Goal: Task Accomplishment & Management: Manage account settings

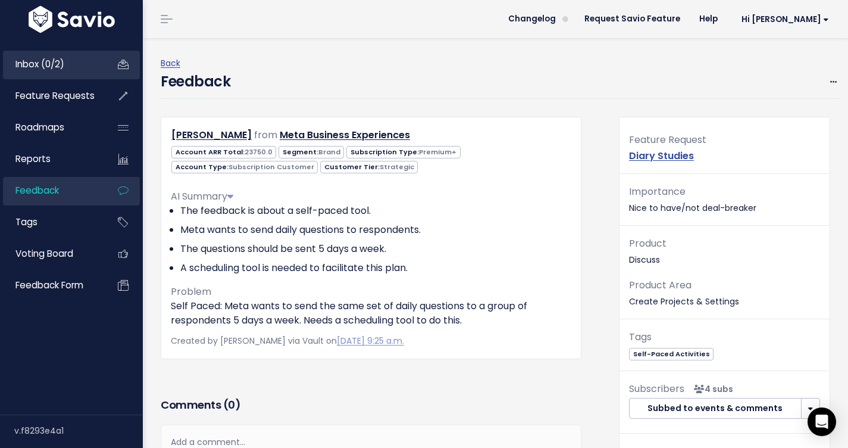
click at [68, 63] on link "Inbox (0/2)" at bounding box center [51, 64] width 96 height 27
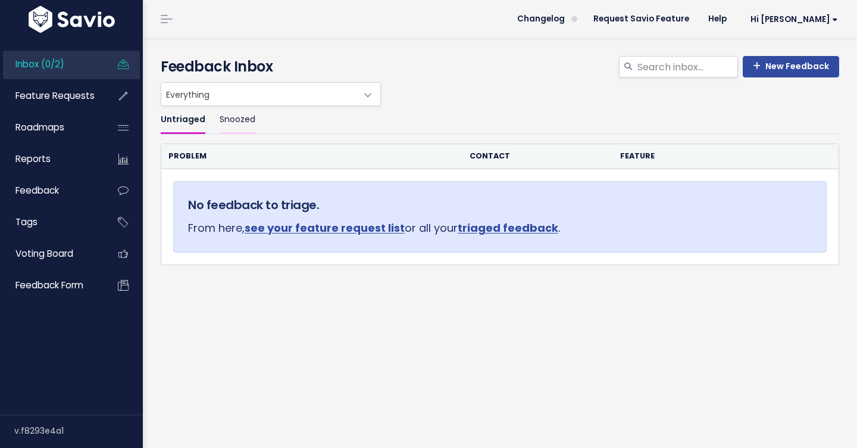
click at [232, 111] on link "Snoozed" at bounding box center [238, 120] width 36 height 28
